Goal: Contribute content: Add original content to the website for others to see

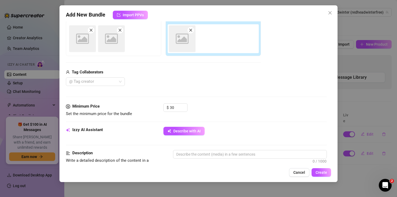
scroll to position [92, 0]
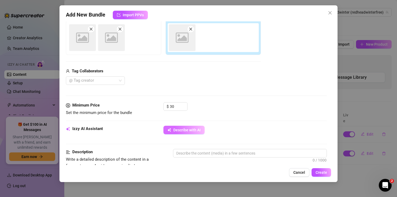
click at [184, 132] on span "Describe with AI" at bounding box center [186, 130] width 27 height 4
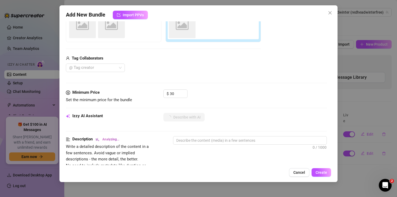
scroll to position [108, 0]
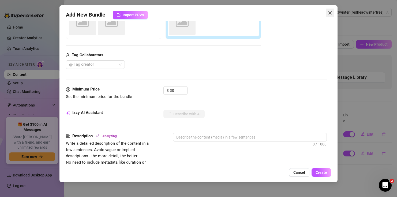
click at [330, 14] on icon "close" at bounding box center [330, 13] width 4 height 4
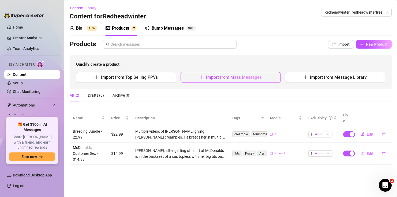
click at [239, 82] on button "Import from Mass Messages" at bounding box center [230, 77] width 100 height 11
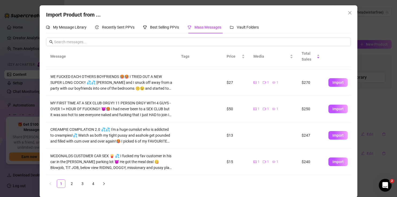
scroll to position [1, 0]
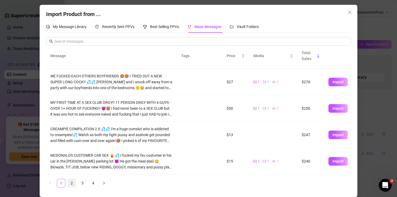
click at [72, 184] on link "2" at bounding box center [72, 184] width 8 height 8
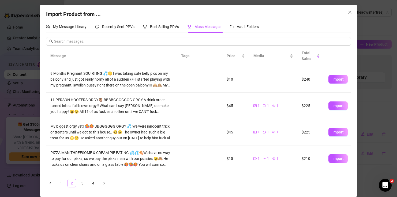
scroll to position [0, 0]
click at [335, 79] on span "Import" at bounding box center [337, 79] width 11 height 4
type textarea "9 Months Pregnant SQUIRTING 💦🤫 I was taking cute belly pics on my balcony and j…"
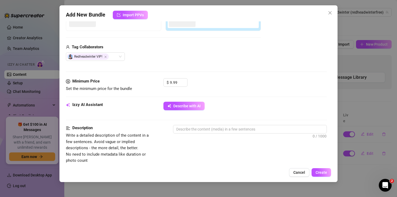
scroll to position [116, 0]
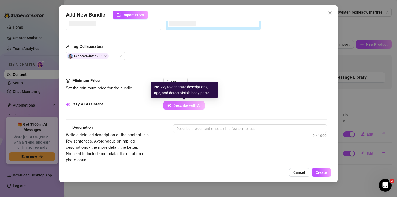
click at [197, 105] on span "Describe with AI" at bounding box center [186, 106] width 27 height 4
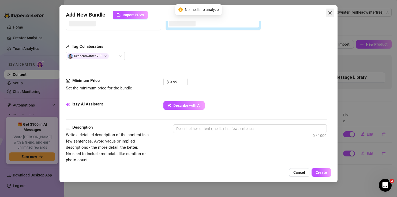
click at [329, 14] on icon "close" at bounding box center [330, 13] width 4 height 4
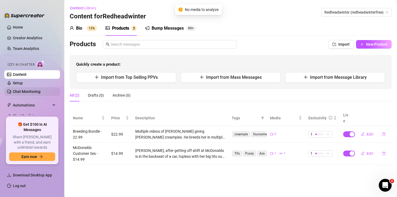
click at [30, 90] on link "Chat Monitoring" at bounding box center [27, 92] width 28 height 4
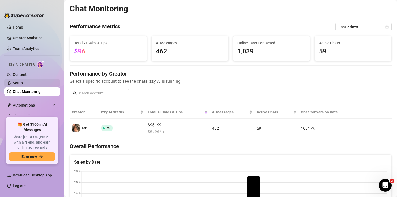
click at [23, 83] on link "Setup" at bounding box center [18, 83] width 10 height 4
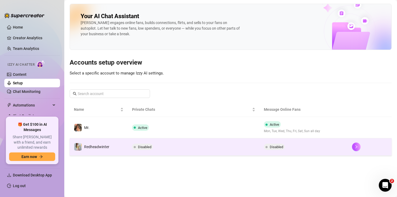
click at [162, 149] on td "Disabled" at bounding box center [194, 147] width 132 height 17
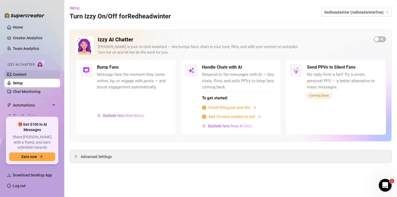
click at [26, 75] on link "Content" at bounding box center [20, 75] width 14 height 4
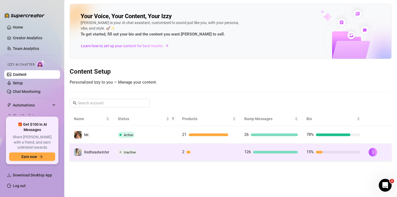
click at [178, 155] on td "2" at bounding box center [209, 152] width 62 height 17
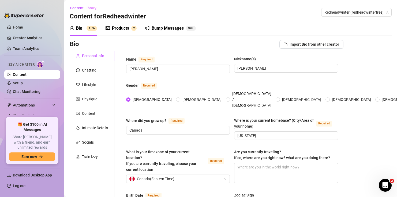
click at [124, 29] on div "Products" at bounding box center [120, 28] width 17 height 6
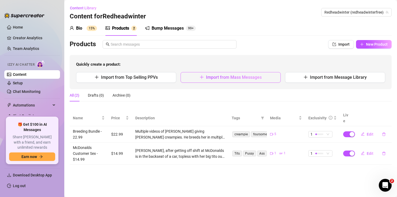
click at [234, 79] on span "Import from Mass Messages" at bounding box center [234, 77] width 56 height 5
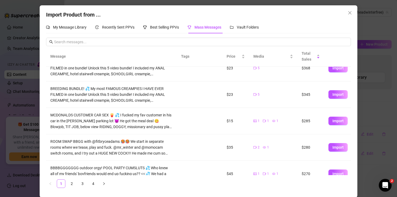
scroll to position [13, 0]
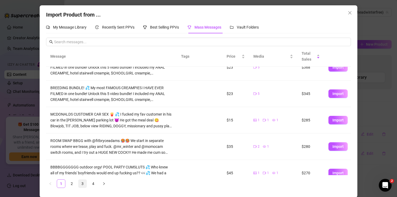
click at [83, 182] on link "3" at bounding box center [82, 184] width 8 height 8
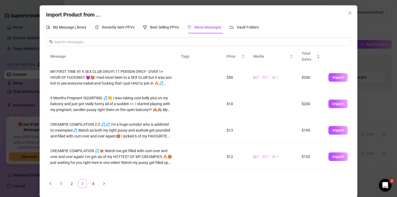
scroll to position [0, 0]
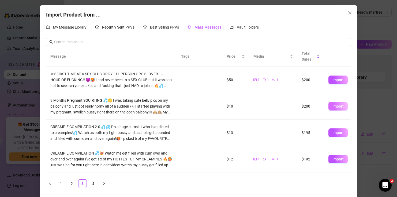
click at [340, 106] on span "Import" at bounding box center [337, 106] width 11 height 4
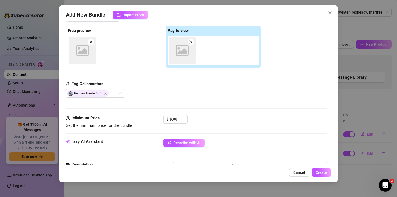
scroll to position [82, 0]
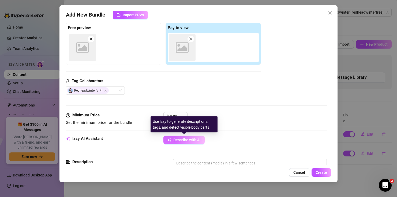
click at [180, 141] on span "Describe with AI" at bounding box center [186, 140] width 27 height 4
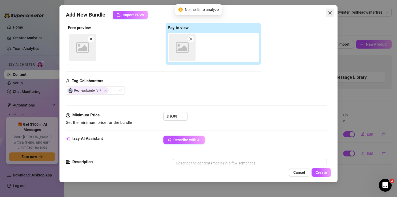
click at [329, 14] on icon "close" at bounding box center [330, 13] width 4 height 4
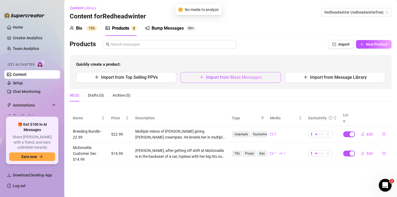
click at [238, 80] on span "Import from Mass Messages" at bounding box center [234, 77] width 56 height 5
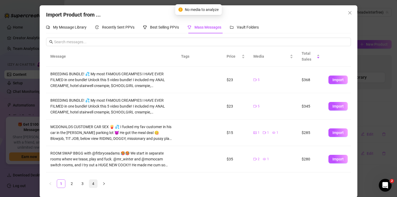
click at [94, 188] on link "4" at bounding box center [93, 184] width 8 height 8
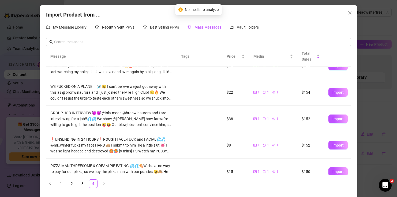
scroll to position [15, 0]
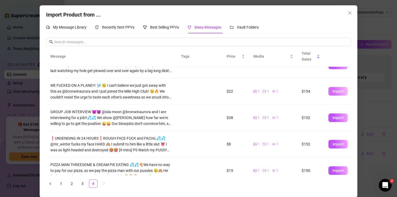
click at [334, 94] on button "Import" at bounding box center [337, 91] width 19 height 9
type textarea "WE FUCKED ON A PLANE!!! 🛩️ 😉 I can't believe we just got away with this as @bro…"
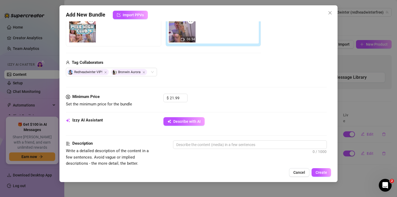
scroll to position [101, 0]
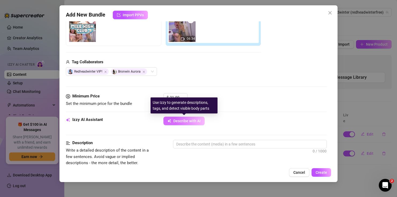
click at [187, 122] on span "Describe with AI" at bounding box center [186, 121] width 27 height 4
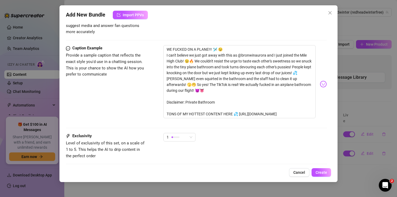
scroll to position [333, 0]
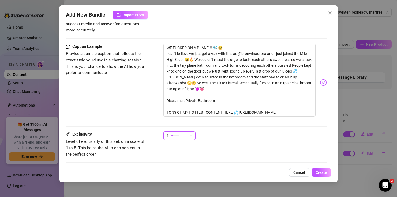
click at [182, 132] on div "1" at bounding box center [176, 136] width 21 height 8
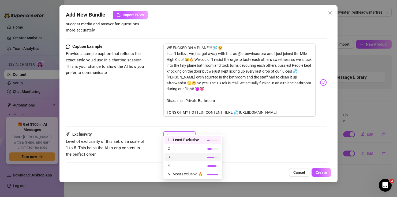
click at [181, 157] on span "3" at bounding box center [184, 157] width 35 height 6
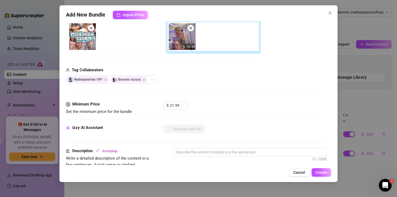
scroll to position [102, 0]
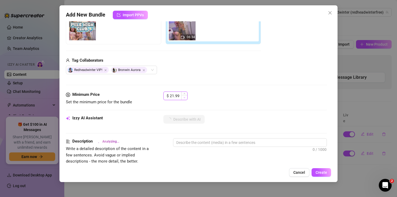
type input "20.99"
type textarea "[PERSON_NAME]"
click at [183, 96] on span "Decrease Value" at bounding box center [184, 97] width 6 height 5
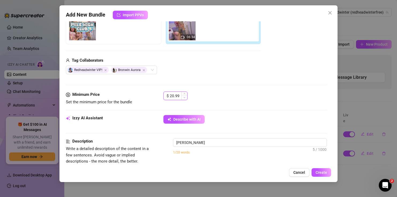
type textarea "[PERSON_NAME] is"
type textarea "[PERSON_NAME] is in"
type textarea "[PERSON_NAME] is in an"
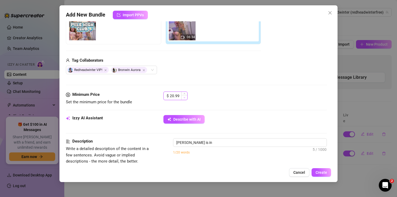
type textarea "[PERSON_NAME] is in an"
type textarea "[PERSON_NAME] is in an airplane"
type textarea "[PERSON_NAME] is in an airplane lavatory"
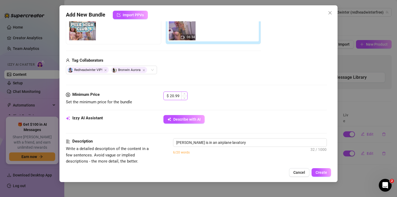
type textarea "[PERSON_NAME] is in an airplane lavatory wearing"
type textarea "[PERSON_NAME] is in an airplane lavatory wearing light"
type textarea "[PERSON_NAME] is in an airplane lavatory wearing light grey"
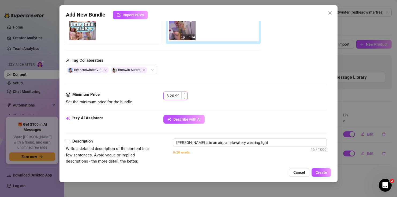
type textarea "[PERSON_NAME] is in an airplane lavatory wearing light grey"
type textarea "[PERSON_NAME] is in an airplane lavatory wearing light grey panties"
type textarea "[PERSON_NAME] is in an airplane lavatory wearing light grey panties and"
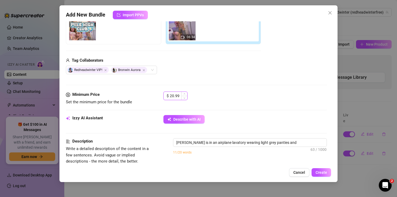
type textarea "[PERSON_NAME] is in an airplane lavatory wearing light grey panties and a"
type textarea "[PERSON_NAME] is in an airplane lavatory wearing light grey panties and a match…"
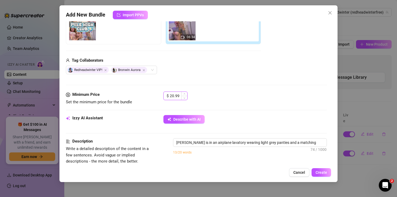
type textarea "[PERSON_NAME] is in an airplane lavatory wearing light grey panties and a match…"
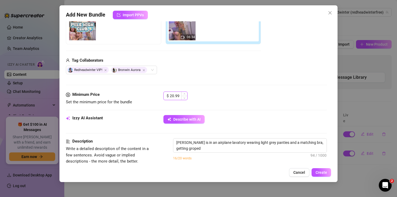
type textarea "[PERSON_NAME] is in an airplane lavatory wearing light grey panties and a match…"
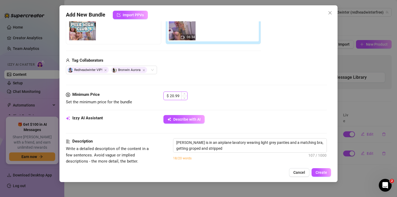
type textarea "[PERSON_NAME] is in an airplane lavatory wearing light grey panties and a match…"
drag, startPoint x: 180, startPoint y: 96, endPoint x: 171, endPoint y: 96, distance: 8.8
click at [171, 96] on input "20.99" at bounding box center [178, 96] width 17 height 8
type textarea "[PERSON_NAME] is in an airplane lavatory wearing light grey panties and a match…"
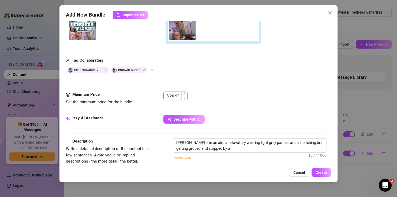
type textarea "[PERSON_NAME] is in an airplane lavatory wearing light grey panties and a match…"
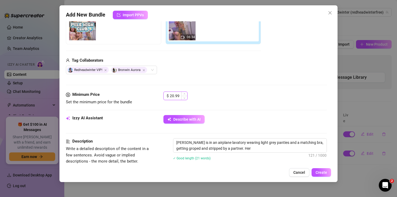
type textarea "[PERSON_NAME] is in an airplane lavatory wearing light grey panties and a match…"
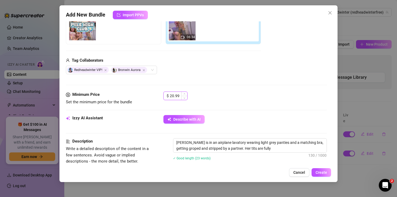
type textarea "[PERSON_NAME] is in an airplane lavatory wearing light grey panties and a match…"
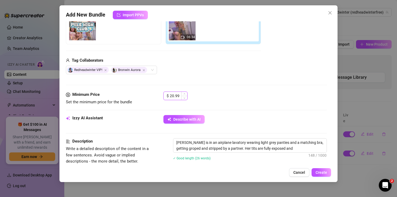
type textarea "[PERSON_NAME] is in an airplane lavatory wearing light grey panties and a match…"
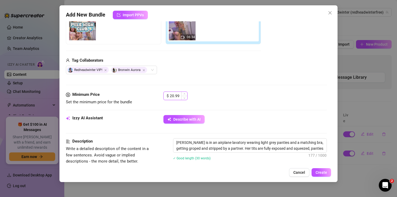
type textarea "[PERSON_NAME] is in an airplane lavatory wearing light grey panties and a match…"
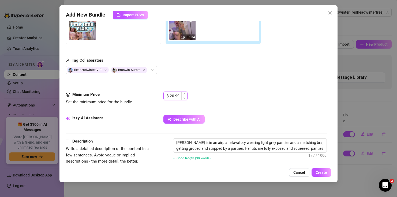
type textarea "[PERSON_NAME] is in an airplane lavatory wearing light grey panties and a match…"
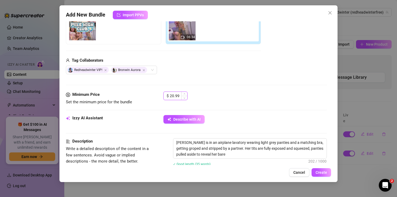
type textarea "[PERSON_NAME] is in an airplane lavatory wearing light grey panties and a match…"
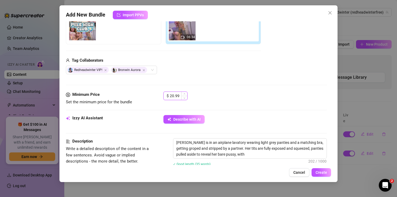
type textarea "[PERSON_NAME] is in an airplane lavatory wearing light grey panties and a match…"
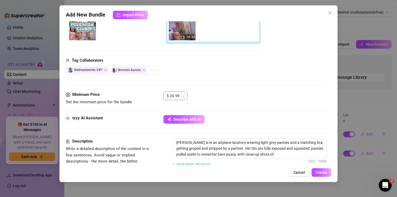
type textarea "[PERSON_NAME] is in an airplane lavatory wearing light grey panties and a match…"
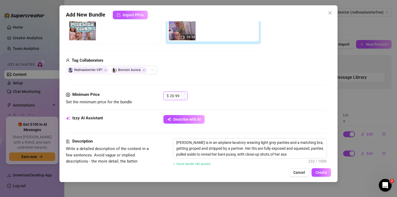
type textarea "[PERSON_NAME] is in an airplane lavatory wearing light grey panties and a match…"
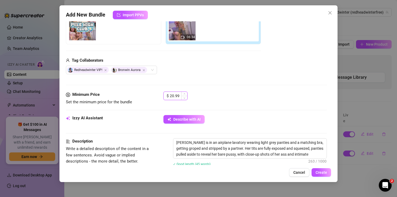
type textarea "[PERSON_NAME] is in an airplane lavatory wearing light grey panties and a match…"
type input "4"
type textarea "[PERSON_NAME] is in an airplane lavatory wearing light grey panties and a match…"
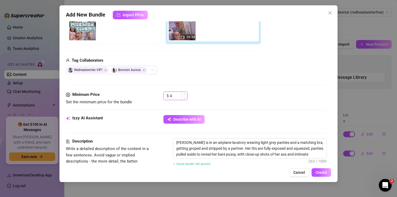
type textarea "[PERSON_NAME] is in an airplane lavatory wearing light grey panties and a match…"
type input "49"
type textarea "[PERSON_NAME] is in an airplane lavatory wearing light grey panties and a match…"
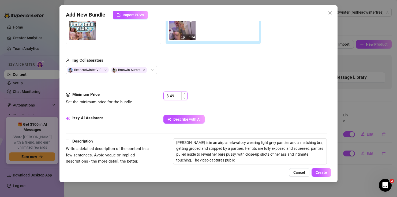
type textarea "[PERSON_NAME] is in an airplane lavatory wearing light grey panties and a match…"
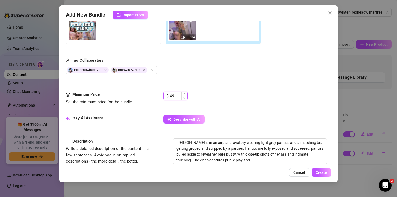
type textarea "[PERSON_NAME] is in an airplane lavatory wearing light grey panties and a match…"
type input "49."
type textarea "[PERSON_NAME] is in an airplane lavatory wearing light grey panties and a match…"
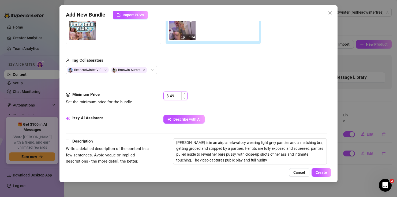
type textarea "[PERSON_NAME] is in an airplane lavatory wearing light grey panties and a match…"
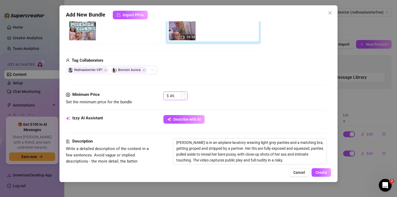
type input "49.9"
type textarea "[PERSON_NAME] is in an airplane lavatory wearing light grey panties and a match…"
type input "49.99"
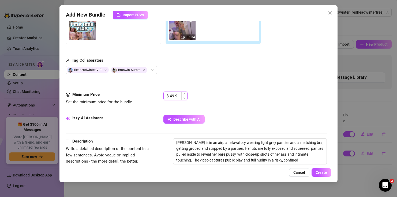
type textarea "[PERSON_NAME] is in an airplane lavatory wearing light grey panties and a match…"
type input "49.99"
click at [216, 82] on div "Media Add Media from Vault Free preview Pay to view 06:34 Tag Collaborators Red…" at bounding box center [196, 35] width 260 height 113
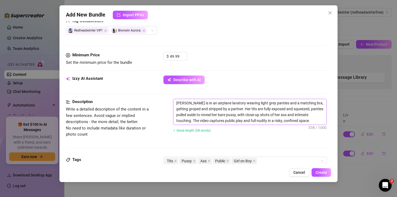
scroll to position [143, 0]
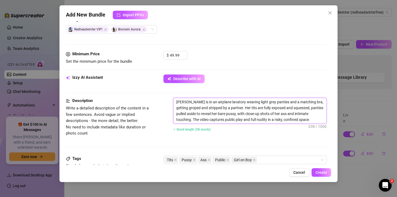
drag, startPoint x: 230, startPoint y: 108, endPoint x: 219, endPoint y: 109, distance: 11.3
click at [219, 109] on textarea "[PERSON_NAME] is in an airplane lavatory wearing light grey panties and a match…" at bounding box center [249, 111] width 153 height 26
type textarea "[PERSON_NAME] is in an airplane lavatory wearing light grey panties and a match…"
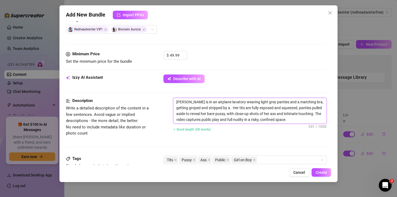
type textarea "[PERSON_NAME] is in an airplane lavatory wearing light grey panties and a match…"
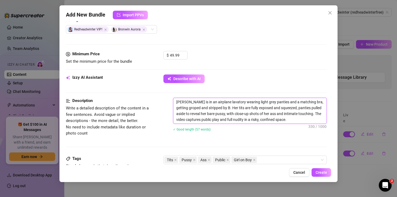
type textarea "[PERSON_NAME] is in an airplane lavatory wearing light grey panties and a match…"
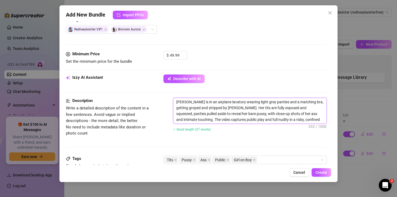
type textarea "[PERSON_NAME] is in an airplane lavatory wearing light grey panties and a match…"
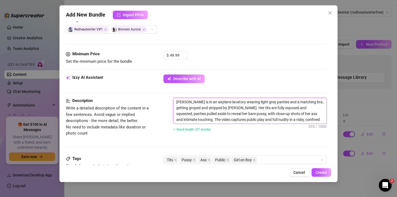
type textarea "[PERSON_NAME] is in an airplane lavatory wearing light grey panties and a match…"
drag, startPoint x: 211, startPoint y: 120, endPoint x: 204, endPoint y: 120, distance: 7.0
click at [204, 120] on textarea "[PERSON_NAME] is in an airplane lavatory wearing light grey panties and a match…" at bounding box center [249, 111] width 153 height 26
type textarea "[PERSON_NAME] is in an airplane lavatory wearing light grey panties and a match…"
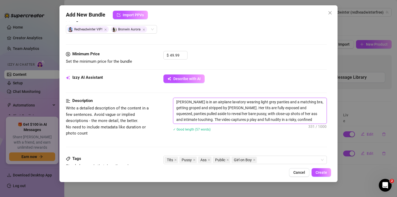
type textarea "[PERSON_NAME] is in an airplane lavatory wearing light grey panties and a match…"
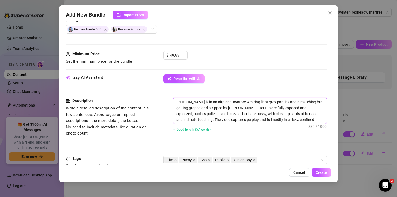
type textarea "[PERSON_NAME] is in an airplane lavatory wearing light grey panties and a match…"
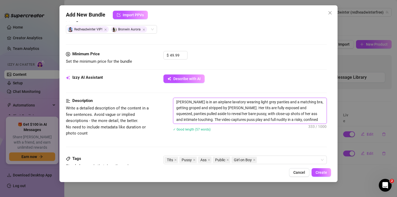
type textarea "[PERSON_NAME] is in an airplane lavatory wearing light grey panties and a match…"
click at [219, 121] on textarea "[PERSON_NAME] is in an airplane lavatory wearing light grey panties and a match…" at bounding box center [249, 111] width 153 height 26
type textarea "[PERSON_NAME] is in an airplane lavatory wearing light grey panties and a match…"
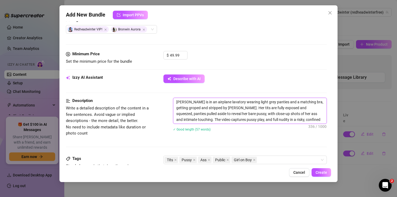
type textarea "[PERSON_NAME] is in an airplane lavatory wearing light grey panties and a match…"
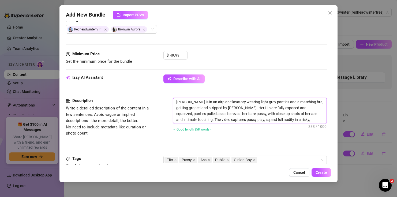
type textarea "[PERSON_NAME] is in an airplane lavatory wearing light grey panties and a match…"
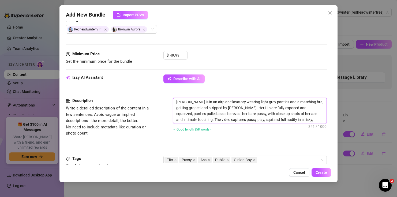
type textarea "[PERSON_NAME] is in an airplane lavatory wearing light grey panties and a match…"
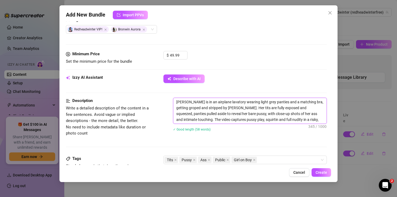
type textarea "[PERSON_NAME] is in an airplane lavatory wearing light grey panties and a match…"
click at [254, 78] on div "Describe with AI" at bounding box center [244, 79] width 163 height 9
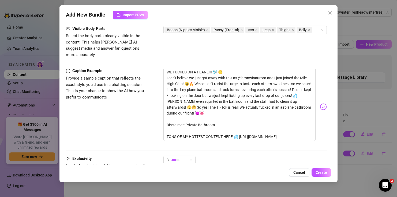
scroll to position [318, 0]
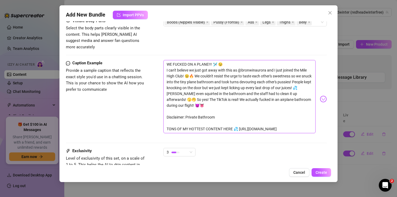
drag, startPoint x: 167, startPoint y: 57, endPoint x: 315, endPoint y: 129, distance: 164.2
click at [315, 129] on div "WE FUCKED ON A PLANE!!! 🛩️ 😉 I can't believe we just got away with this as @bro…" at bounding box center [244, 99] width 163 height 78
type textarea "Type your message here..."
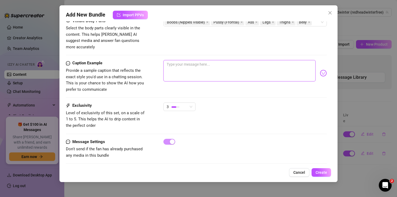
scroll to position [315, 0]
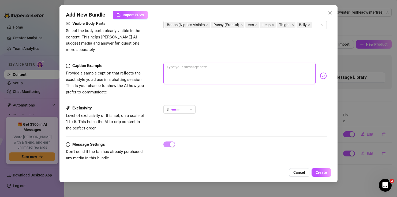
type textarea "I"
type textarea "I f"
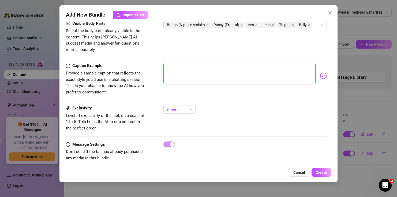
type textarea "I f"
type textarea "I fu"
type textarea "I fuc"
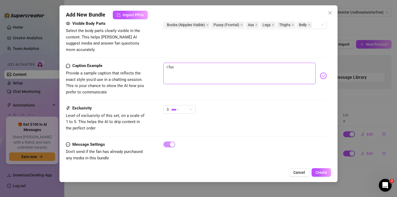
type textarea "I fuck"
type textarea "I fucke"
type textarea "I fucked"
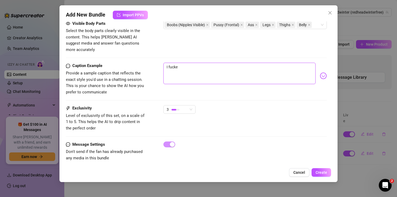
type textarea "I fucked"
type textarea "I fucked B"
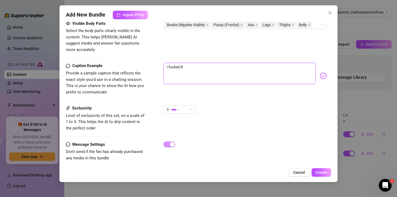
type textarea "I fucked Br"
click at [219, 72] on textarea "I fucked Bronwin in the airplane bathroom 👀" at bounding box center [239, 73] width 152 height 21
click at [262, 63] on textarea "I fucked Bronwin in the airplane bathroom 👀" at bounding box center [239, 73] width 152 height 21
click at [254, 63] on textarea "I fucked Bronwin in the airplane bathroom 👀" at bounding box center [239, 73] width 152 height 21
click at [250, 63] on textarea "I fucked Bronwin in the airplane bathroom 👀 Omg this was so fucking hot..." at bounding box center [239, 73] width 152 height 21
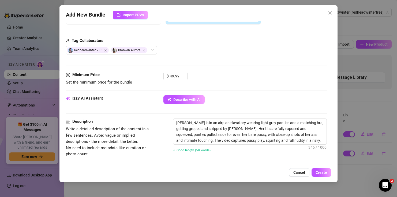
scroll to position [121, 0]
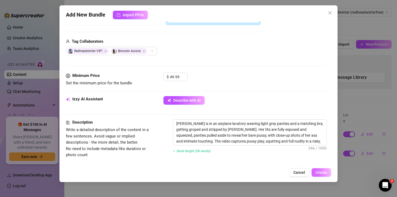
click at [321, 173] on span "Create" at bounding box center [321, 173] width 12 height 4
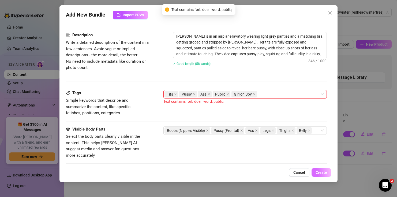
scroll to position [210, 0]
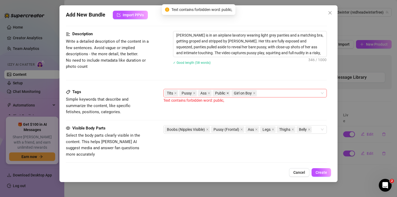
click at [227, 93] on icon "close" at bounding box center [227, 94] width 2 height 2
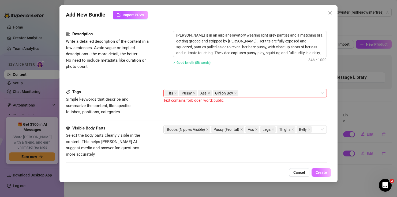
click at [319, 171] on span "Create" at bounding box center [321, 173] width 12 height 4
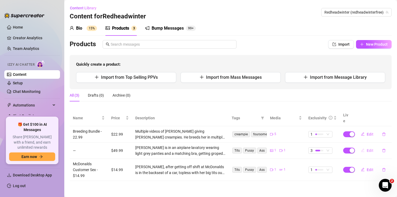
click at [367, 149] on span "Edit" at bounding box center [369, 151] width 7 height 4
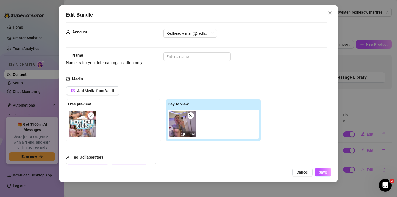
scroll to position [0, 0]
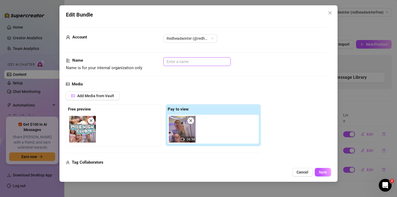
click at [199, 63] on input "text" at bounding box center [196, 62] width 67 height 9
click at [321, 173] on span "Save" at bounding box center [322, 172] width 8 height 4
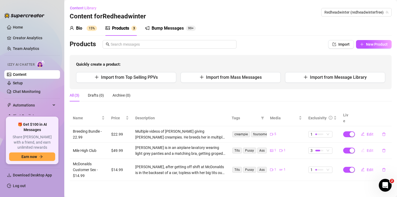
click at [370, 149] on span "Edit" at bounding box center [369, 151] width 7 height 4
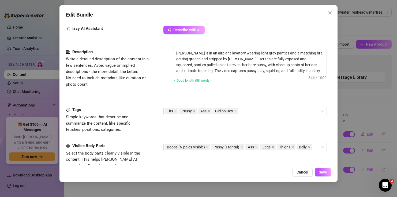
scroll to position [196, 0]
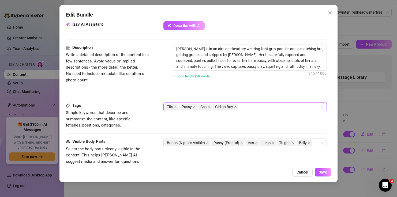
click at [235, 106] on icon "close" at bounding box center [235, 107] width 2 height 2
click at [229, 106] on div "Tits Pussy Ass" at bounding box center [241, 106] width 155 height 7
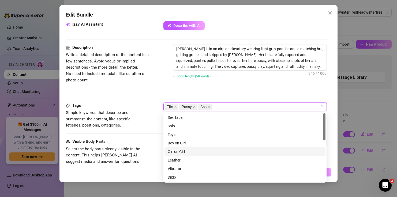
click at [200, 149] on div "Girl on Girl" at bounding box center [244, 152] width 154 height 6
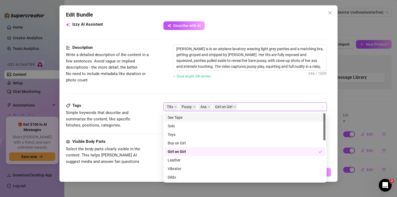
click at [303, 92] on div "Description Write a detailed description of the content in a few sentences. Avo…" at bounding box center [196, 74] width 260 height 58
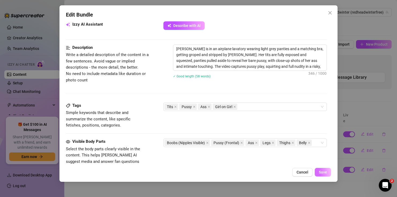
click at [325, 171] on span "Save" at bounding box center [322, 172] width 8 height 4
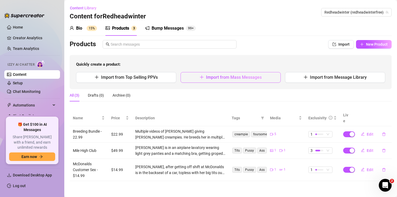
click at [248, 78] on span "Import from Mass Messages" at bounding box center [234, 77] width 56 height 5
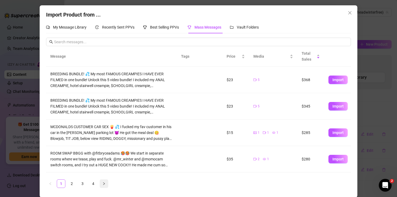
click at [105, 184] on icon "right" at bounding box center [103, 183] width 3 height 3
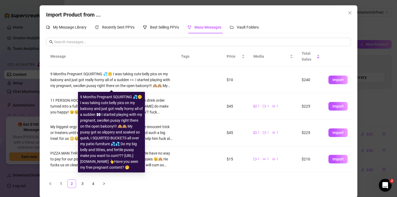
click at [129, 78] on div "9 Months Pregnant SQUIRTING 💦🤫 I was taking cute belly pics on my balcony and j…" at bounding box center [111, 80] width 122 height 18
click at [177, 75] on td at bounding box center [193, 80] width 32 height 26
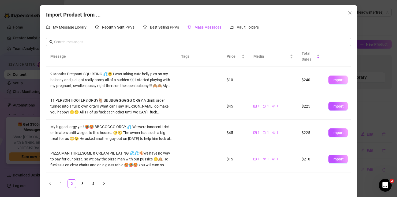
click at [329, 79] on button "Import" at bounding box center [337, 80] width 19 height 9
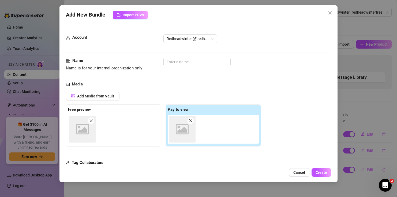
scroll to position [75, 0]
